Goal: Feedback & Contribution: Contribute content

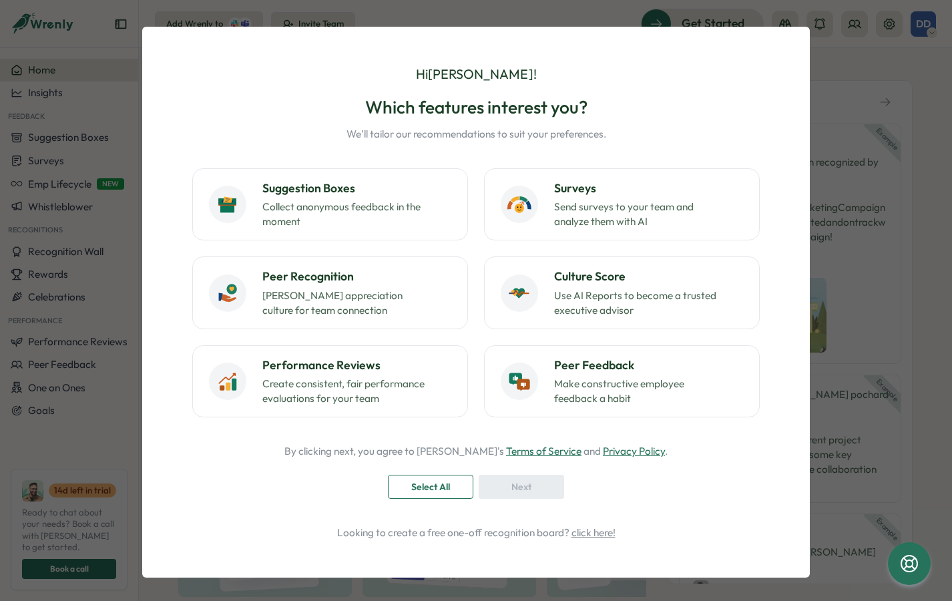
click at [871, 142] on div "Hi [PERSON_NAME] ! Which features interest you? We'll tailor our recommendation…" at bounding box center [476, 300] width 952 height 601
click at [500, 492] on div "Next" at bounding box center [521, 487] width 85 height 24
click at [421, 496] on span "Select All" at bounding box center [430, 486] width 39 height 23
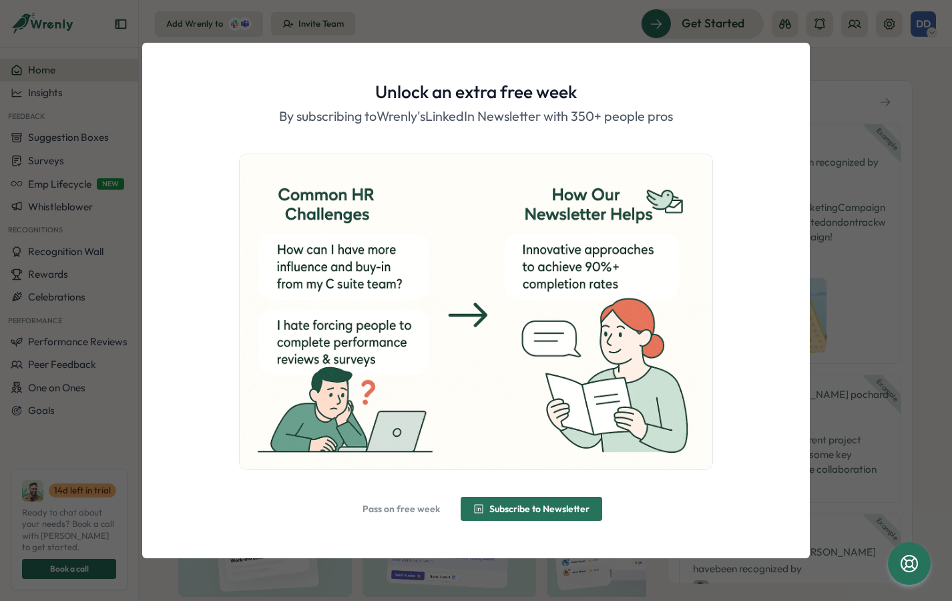
click at [735, 194] on div at bounding box center [476, 312] width 593 height 317
click at [405, 509] on span "Pass on free week" at bounding box center [401, 508] width 77 height 9
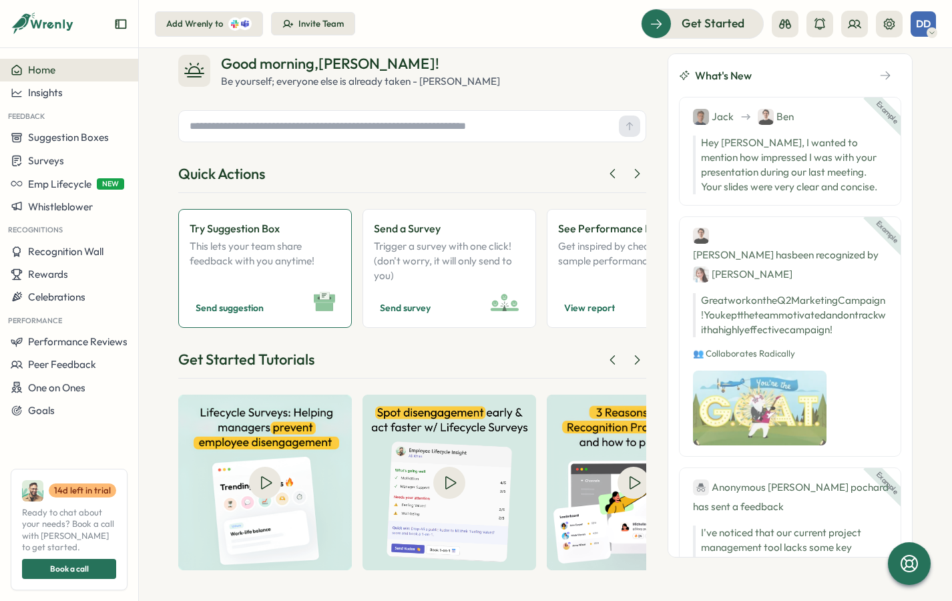
scroll to position [28, 0]
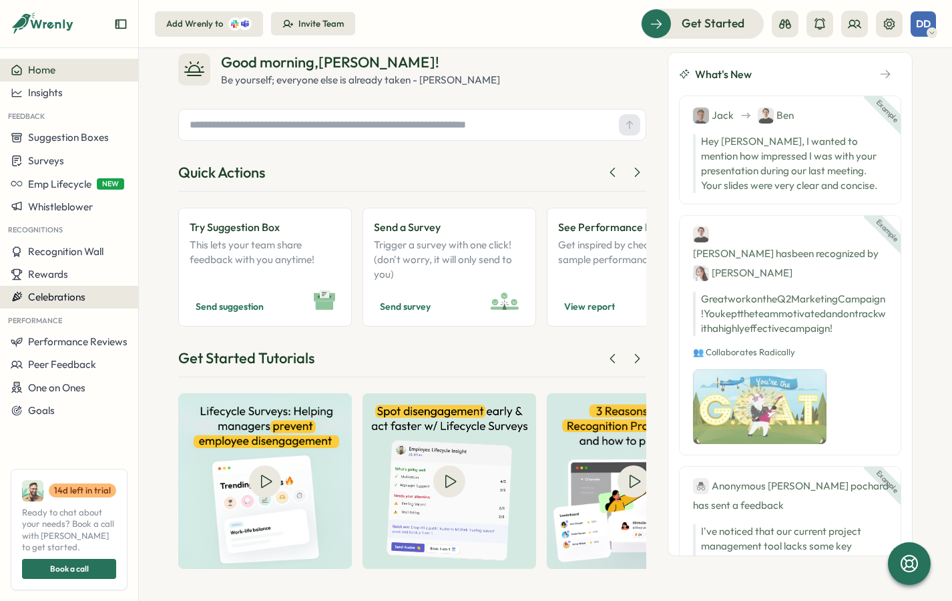
click at [61, 289] on button "Celebrations" at bounding box center [69, 297] width 138 height 23
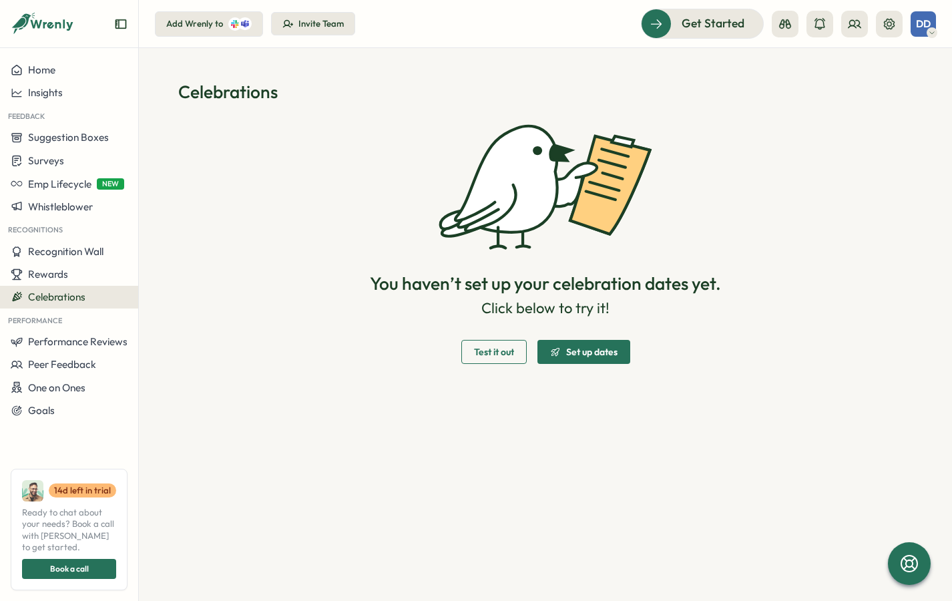
click at [589, 357] on span "Set up dates" at bounding box center [591, 351] width 51 height 9
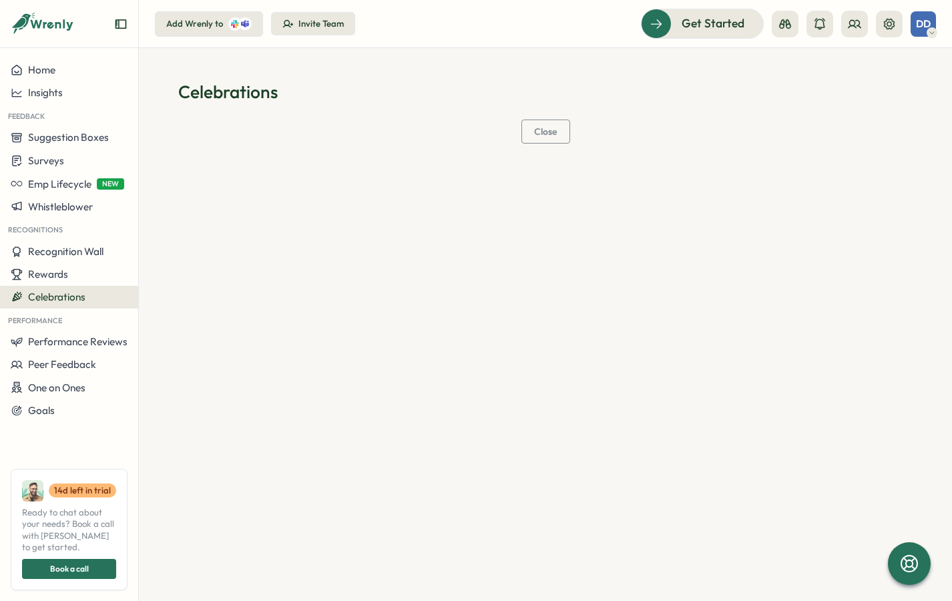
click at [55, 293] on span "Celebrations" at bounding box center [56, 297] width 57 height 13
click at [51, 71] on span "Home" at bounding box center [41, 69] width 27 height 13
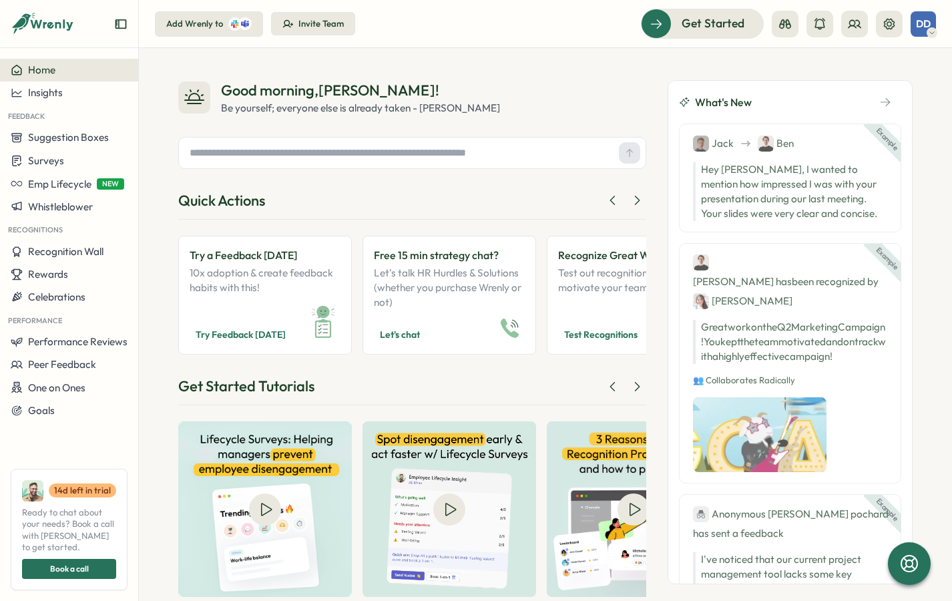
click at [326, 156] on input "text" at bounding box center [398, 153] width 429 height 20
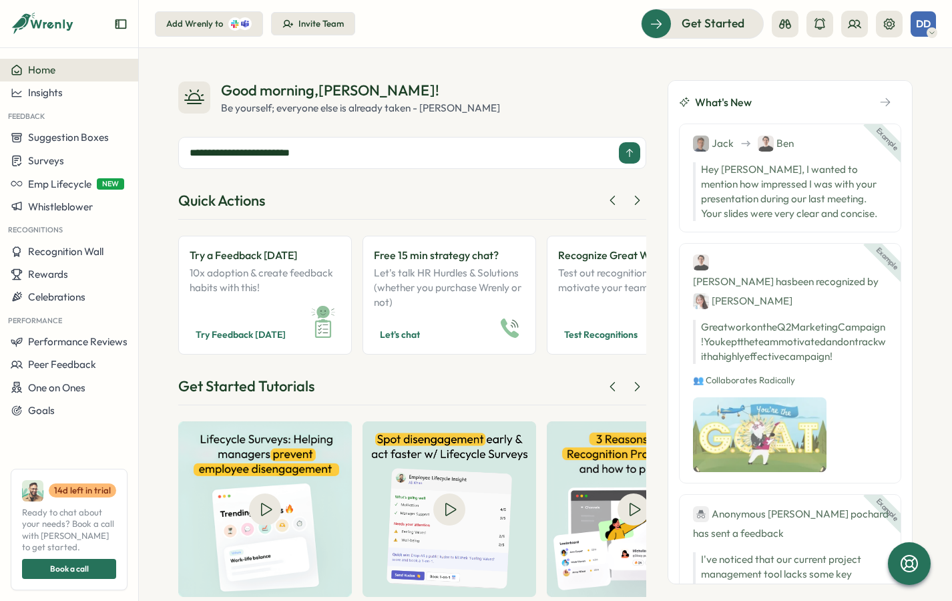
type input "**********"
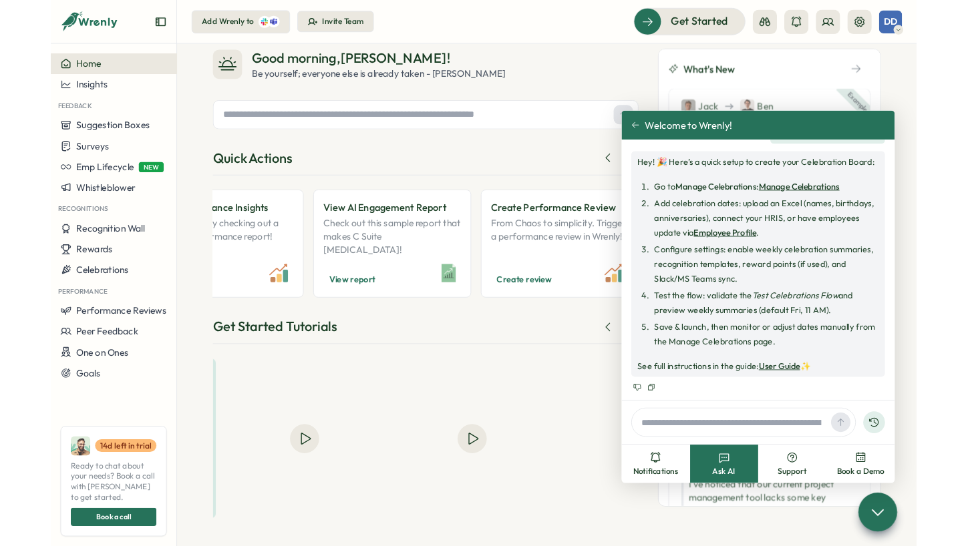
scroll to position [0, 1093]
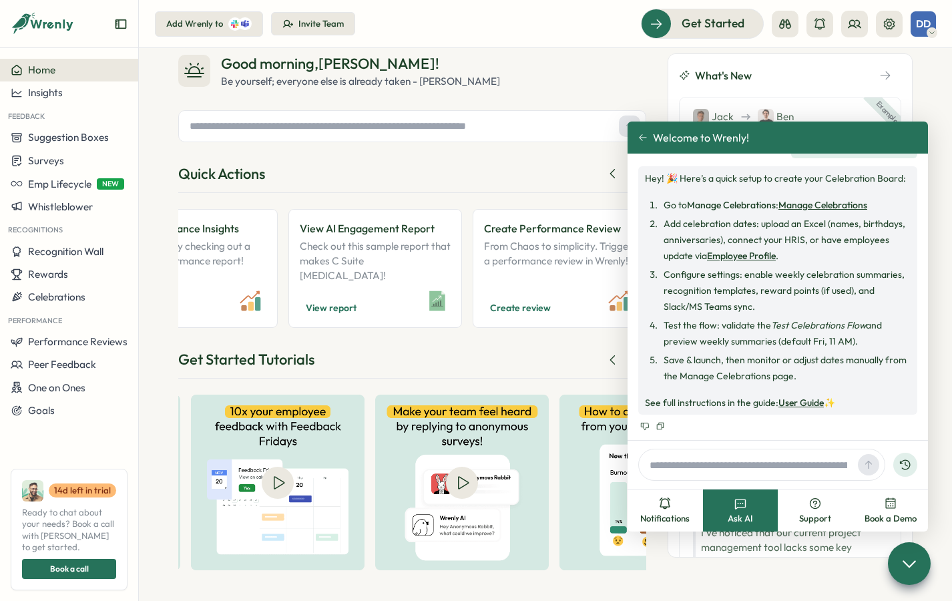
click at [783, 463] on input "text" at bounding box center [748, 465] width 208 height 20
click at [47, 257] on span "Recognition Wall" at bounding box center [65, 251] width 75 height 13
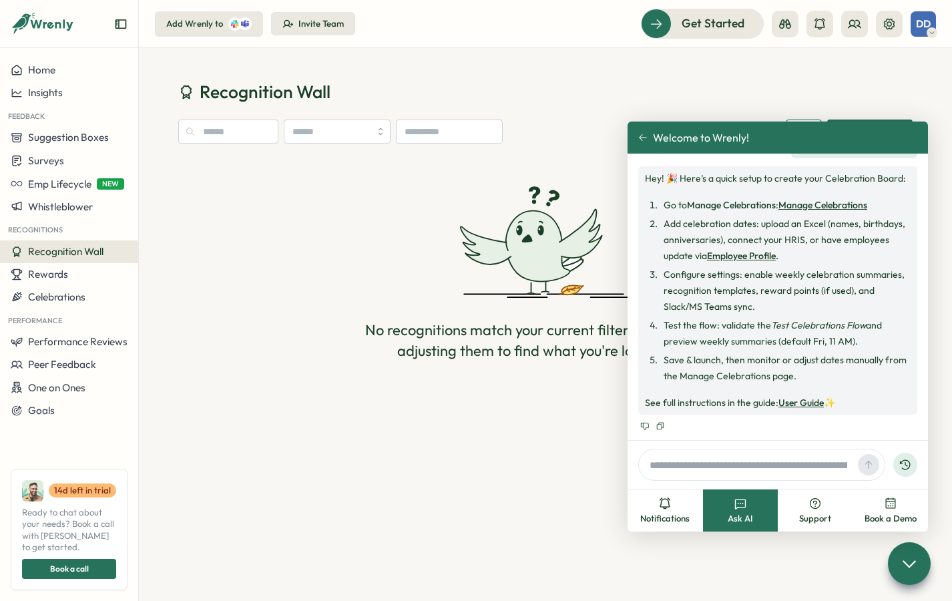
click at [596, 125] on div "Recognize" at bounding box center [545, 132] width 735 height 24
click at [640, 135] on icon at bounding box center [642, 137] width 9 height 9
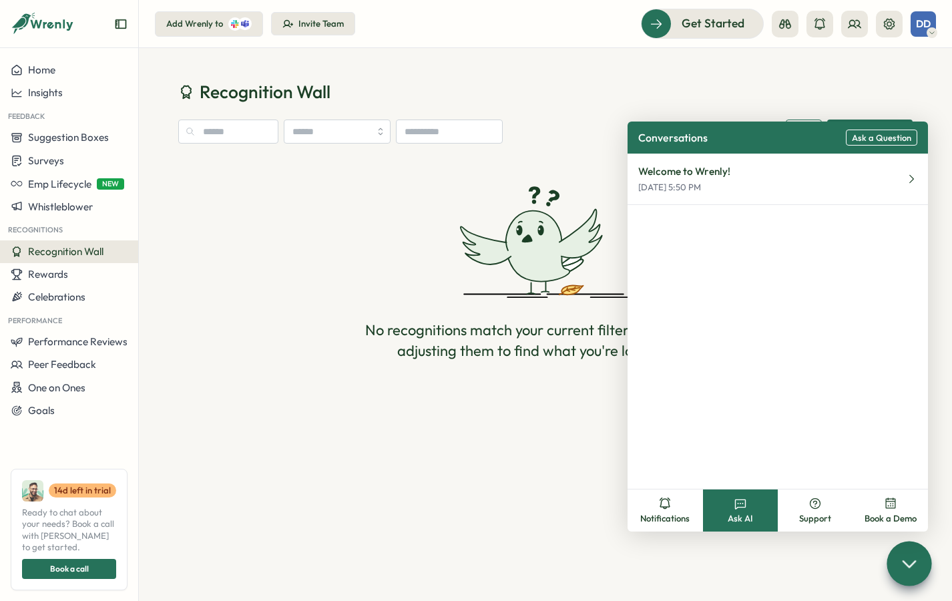
click at [911, 560] on icon at bounding box center [909, 563] width 19 height 19
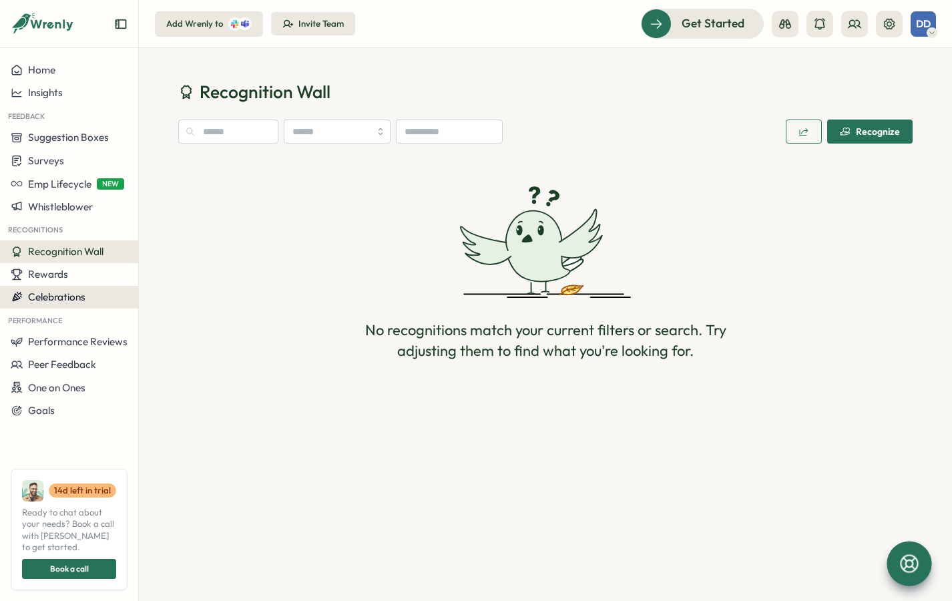
click at [53, 295] on span "Celebrations" at bounding box center [56, 297] width 57 height 13
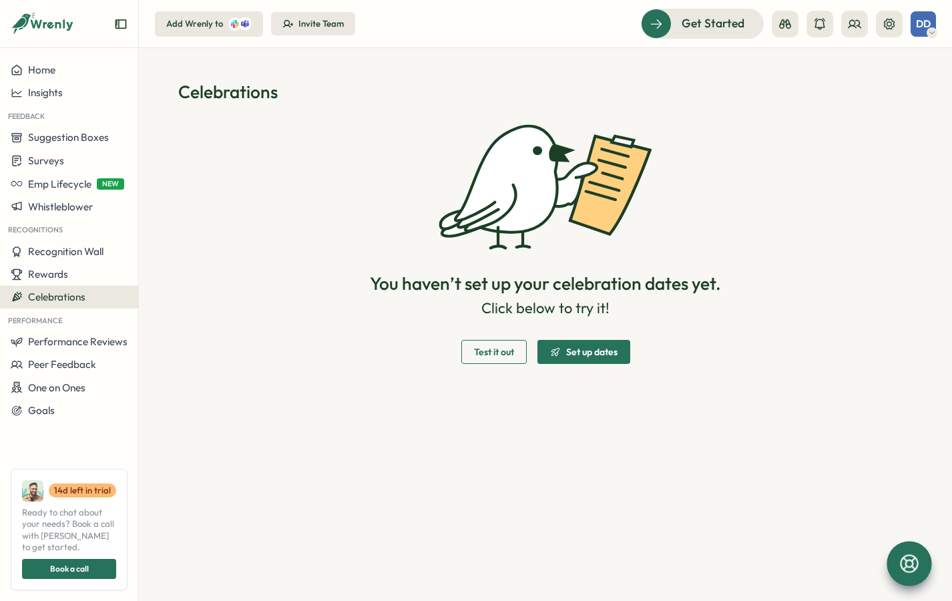
click at [498, 347] on span "Test it out" at bounding box center [494, 351] width 40 height 9
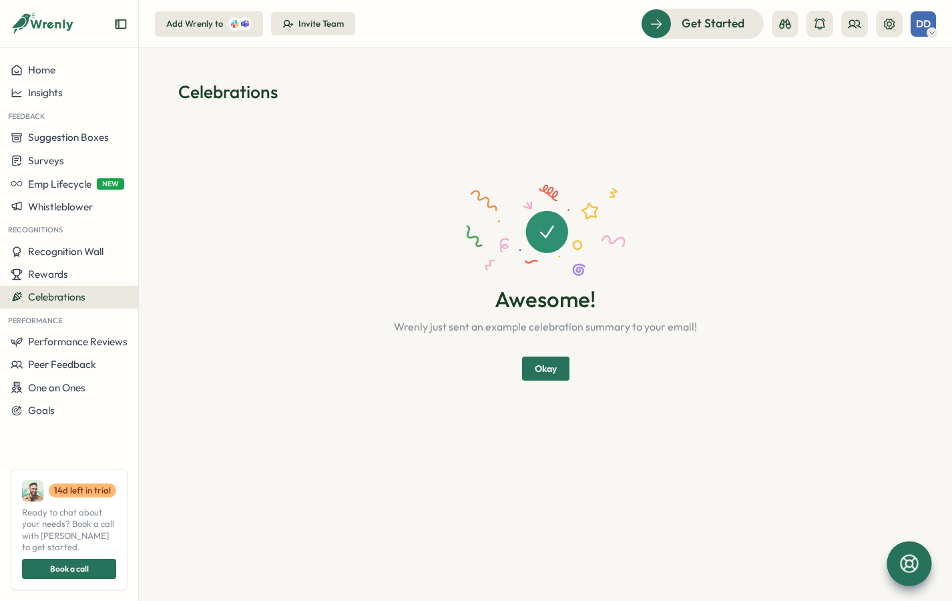
click at [538, 377] on span "Okay" at bounding box center [546, 368] width 22 height 23
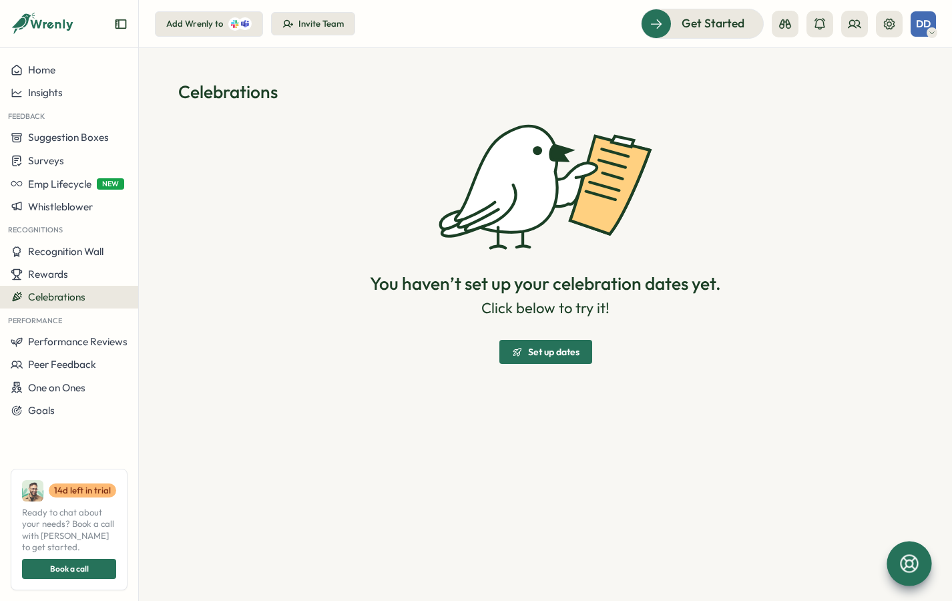
click at [534, 344] on span "Set up dates" at bounding box center [545, 352] width 67 height 23
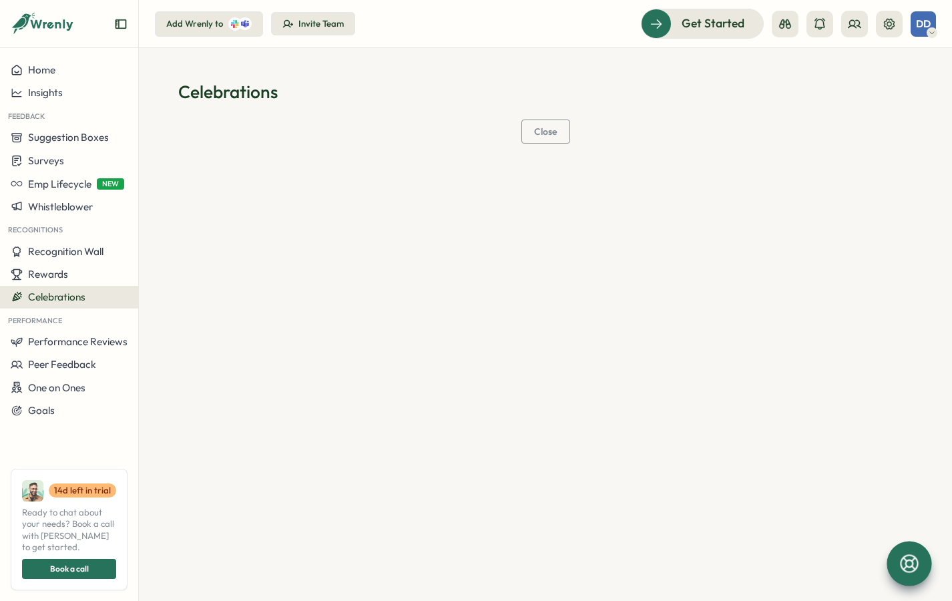
click at [553, 134] on span "Close" at bounding box center [545, 131] width 23 height 9
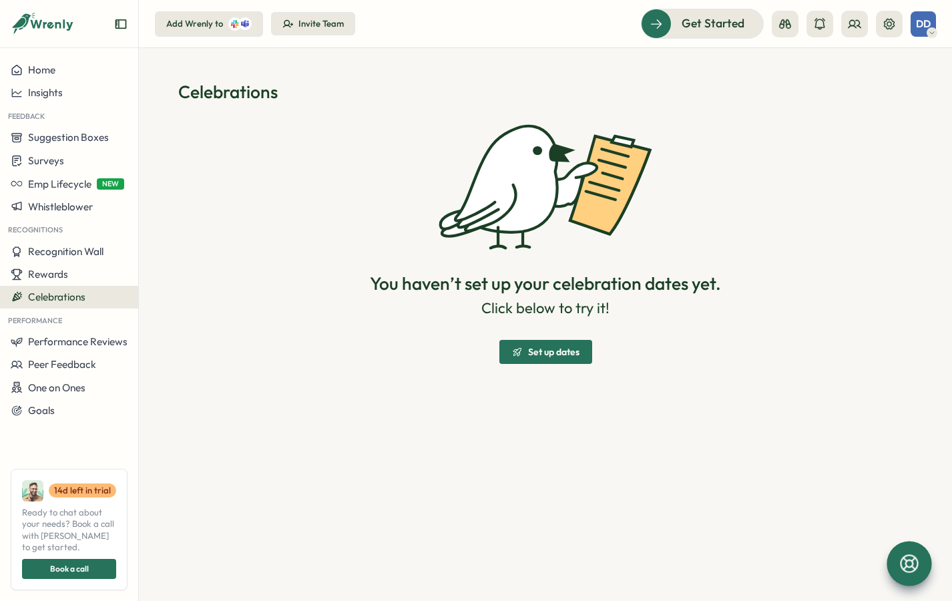
click at [553, 356] on span "Set up dates" at bounding box center [553, 351] width 51 height 9
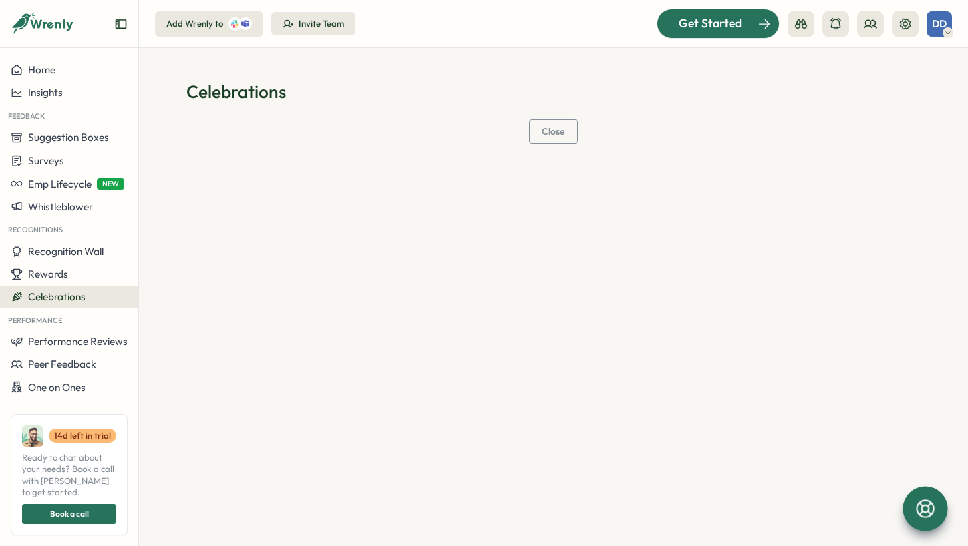
click at [687, 22] on span "Get Started" at bounding box center [710, 23] width 63 height 17
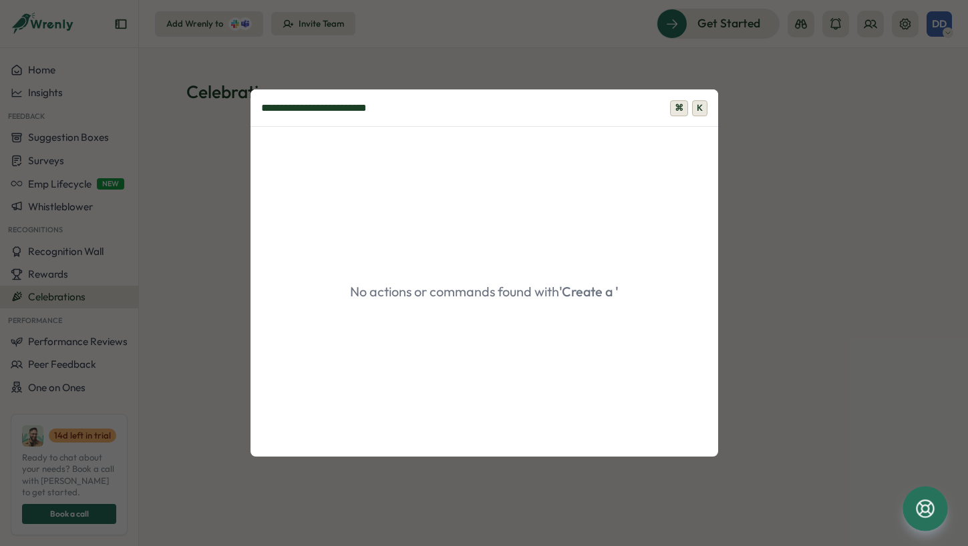
type input "**********"
click at [522, 63] on div "**********" at bounding box center [484, 273] width 968 height 546
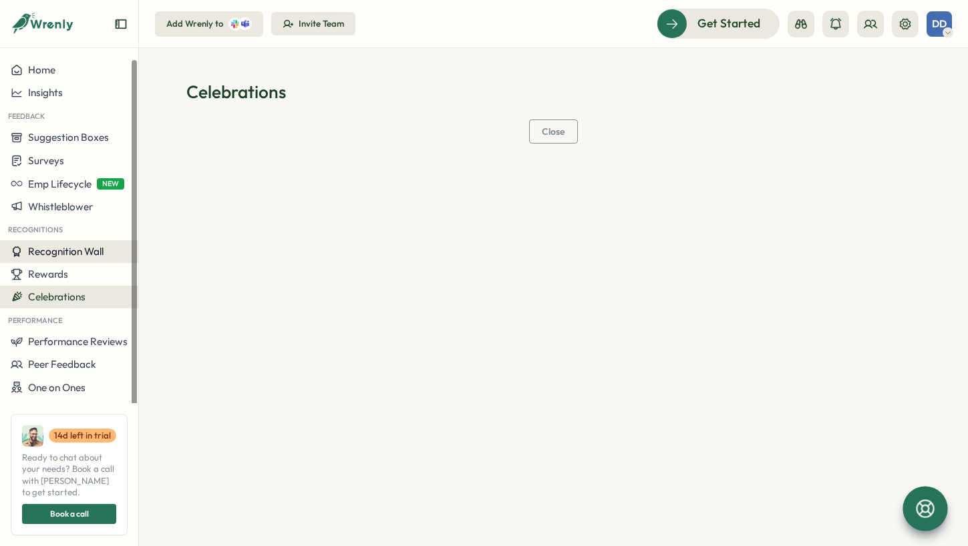
click at [77, 253] on span "Recognition Wall" at bounding box center [65, 251] width 75 height 13
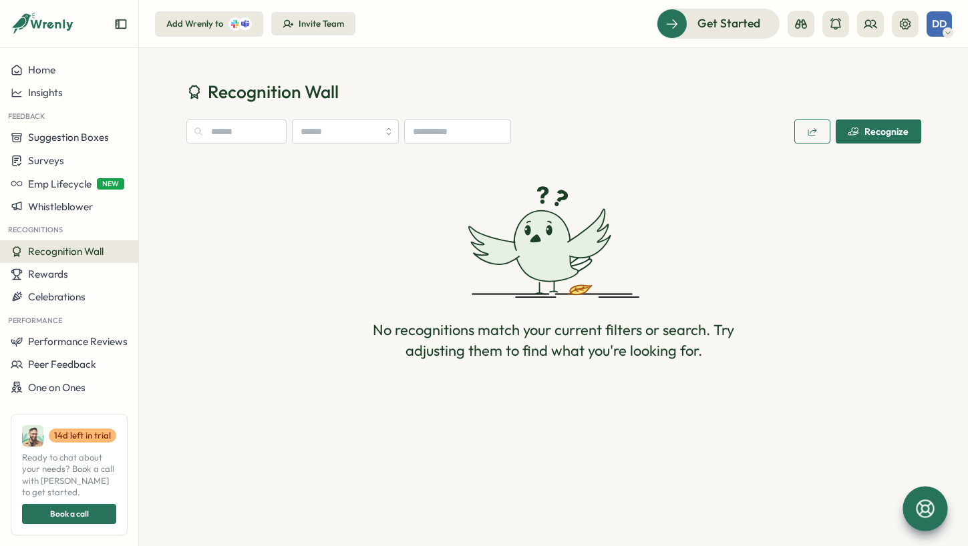
click at [886, 129] on div "Recognize" at bounding box center [878, 131] width 60 height 11
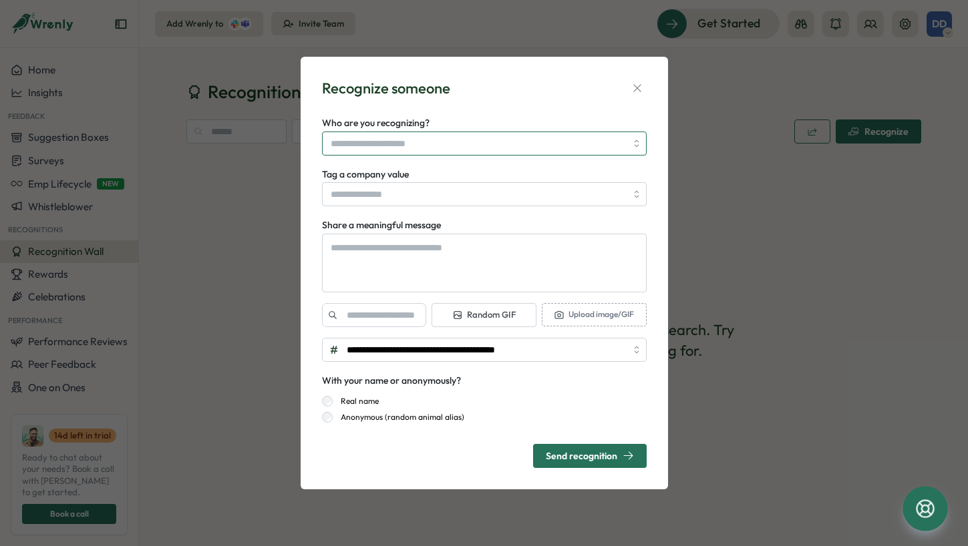
type textarea "*"
click at [614, 146] on input "Who are you recognizing?" at bounding box center [478, 143] width 295 height 23
click at [729, 166] on div "**********" at bounding box center [484, 273] width 968 height 546
click at [642, 86] on icon "button" at bounding box center [636, 87] width 13 height 13
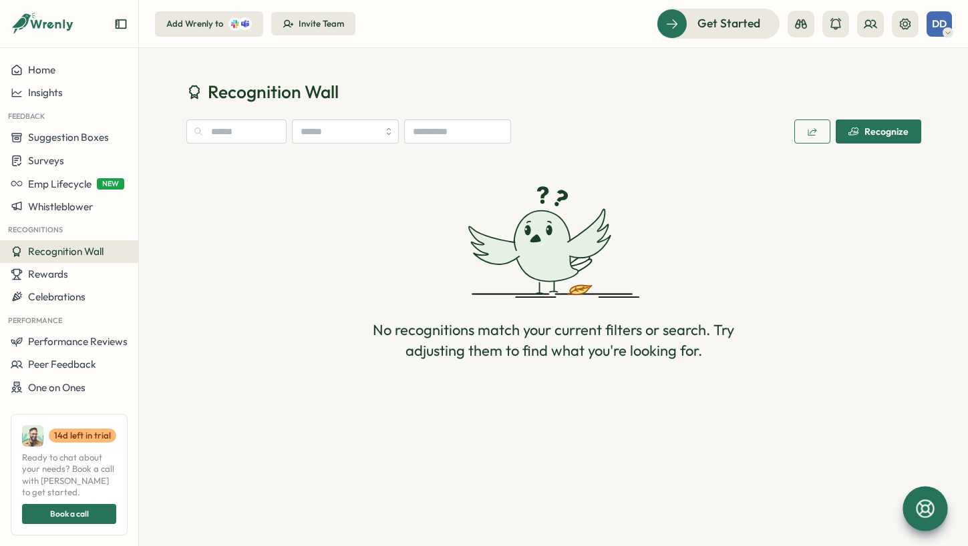
click at [713, 251] on div "No recognitions match your current filters or search. Try adjusting them to fin…" at bounding box center [553, 274] width 735 height 228
